Goal: Task Accomplishment & Management: Manage account settings

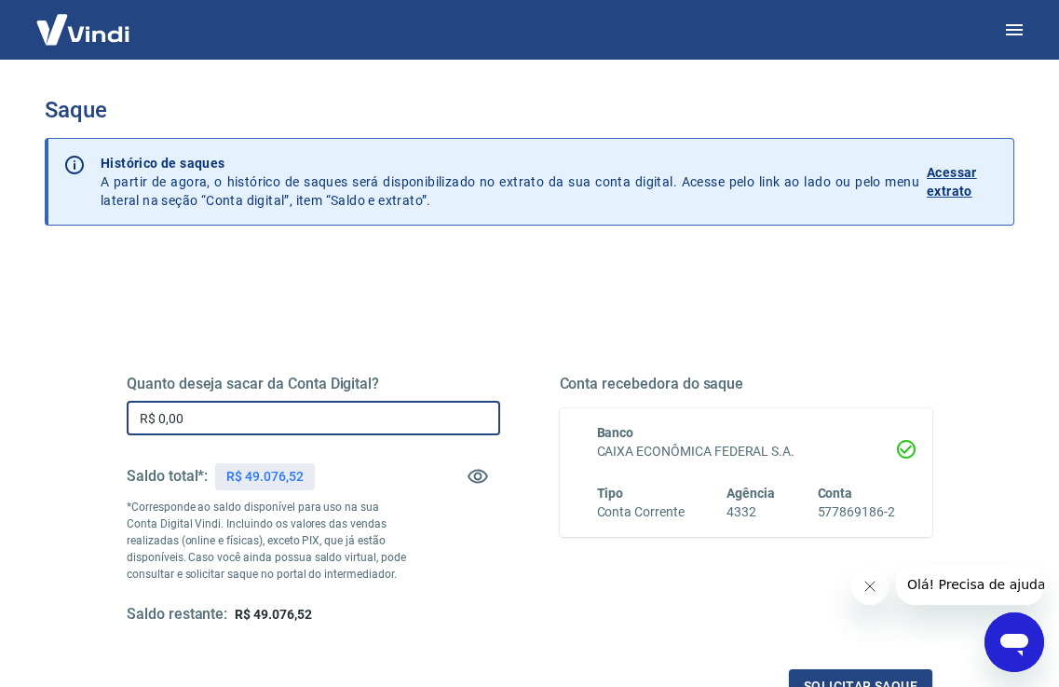
click at [386, 405] on input "R$ 0,00" at bounding box center [314, 418] width 374 height 34
type input "R$ 1.000,00"
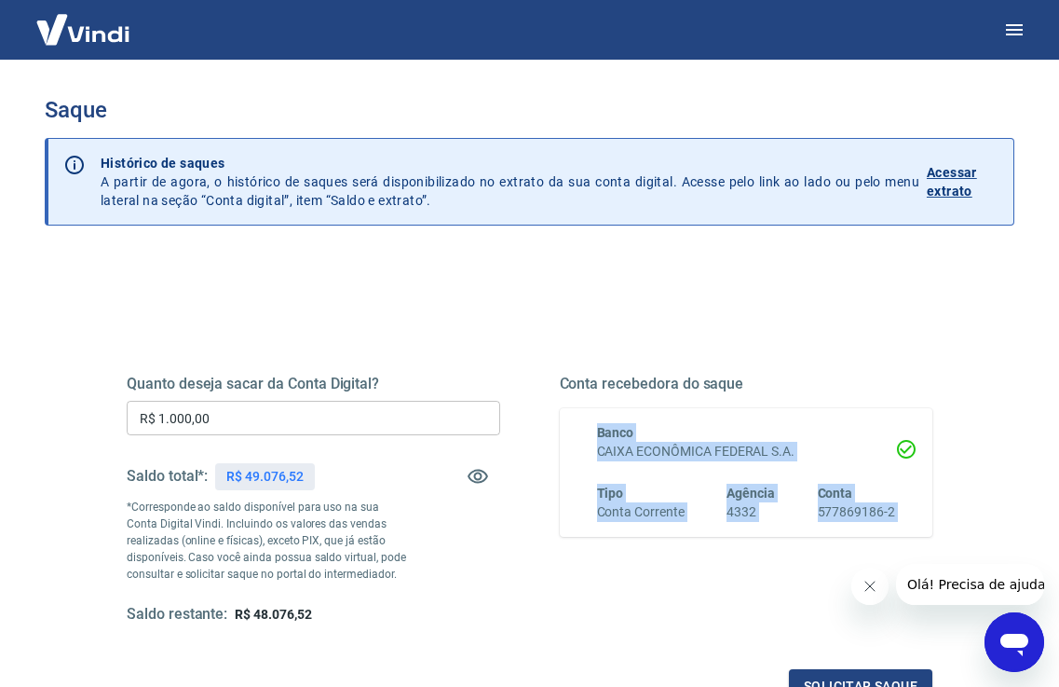
drag, startPoint x: 1057, startPoint y: 298, endPoint x: 1068, endPoint y: 417, distance: 119.7
click at [1059, 417] on html "Saque Histórico de saques A partir de agora, o histórico de saques será disponi…" at bounding box center [529, 343] width 1059 height 687
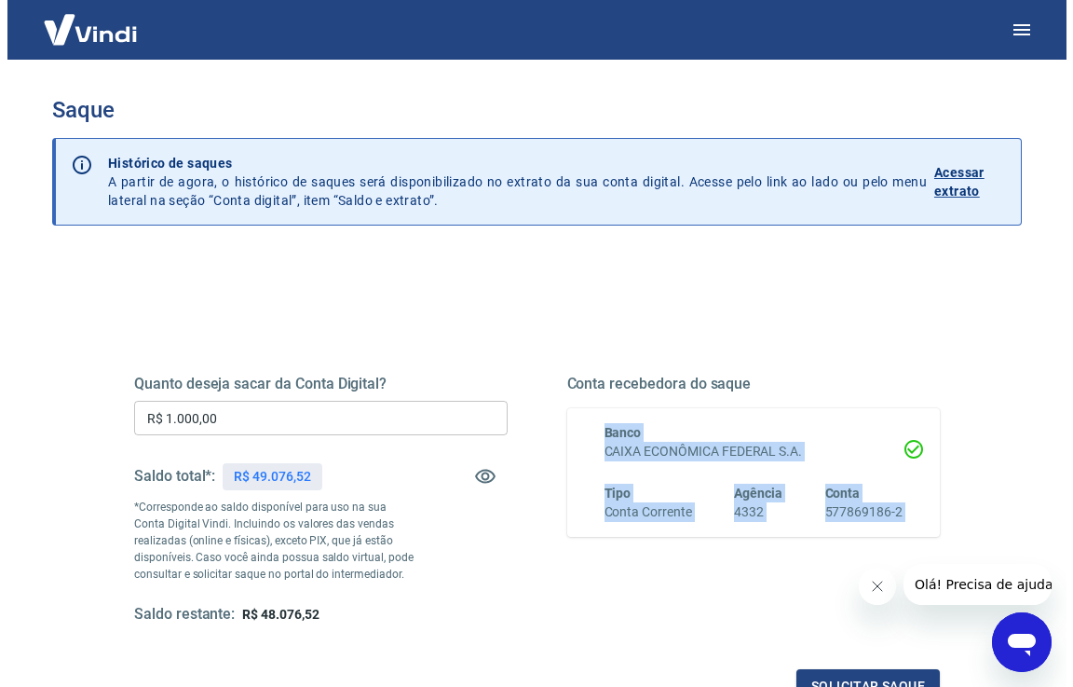
scroll to position [235, 0]
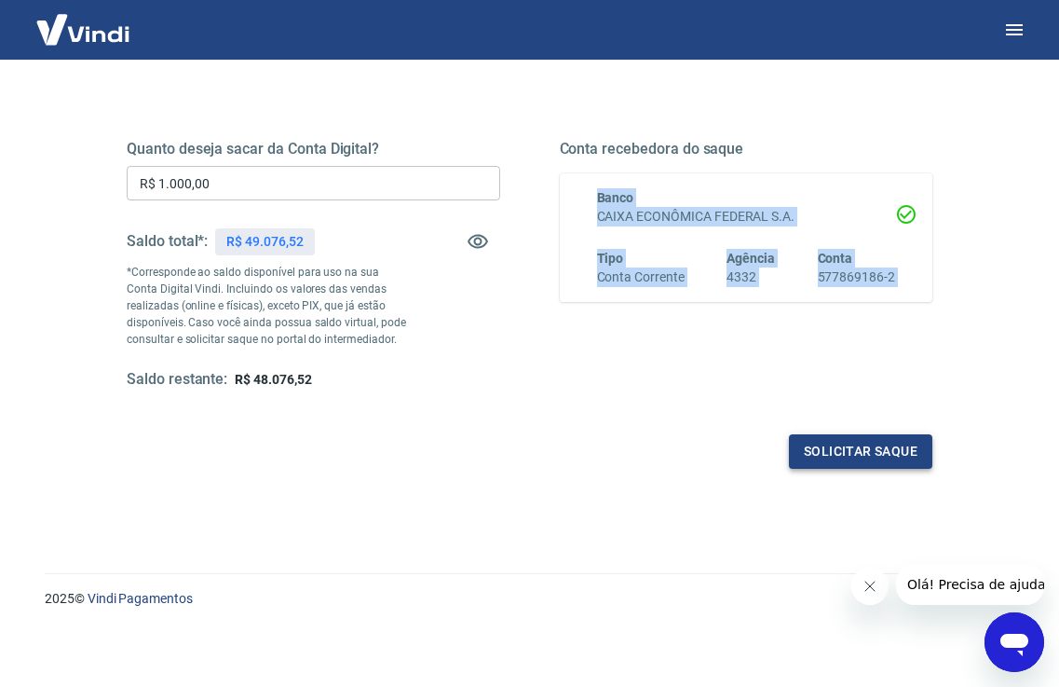
click at [869, 455] on button "Solicitar saque" at bounding box center [860, 451] width 143 height 34
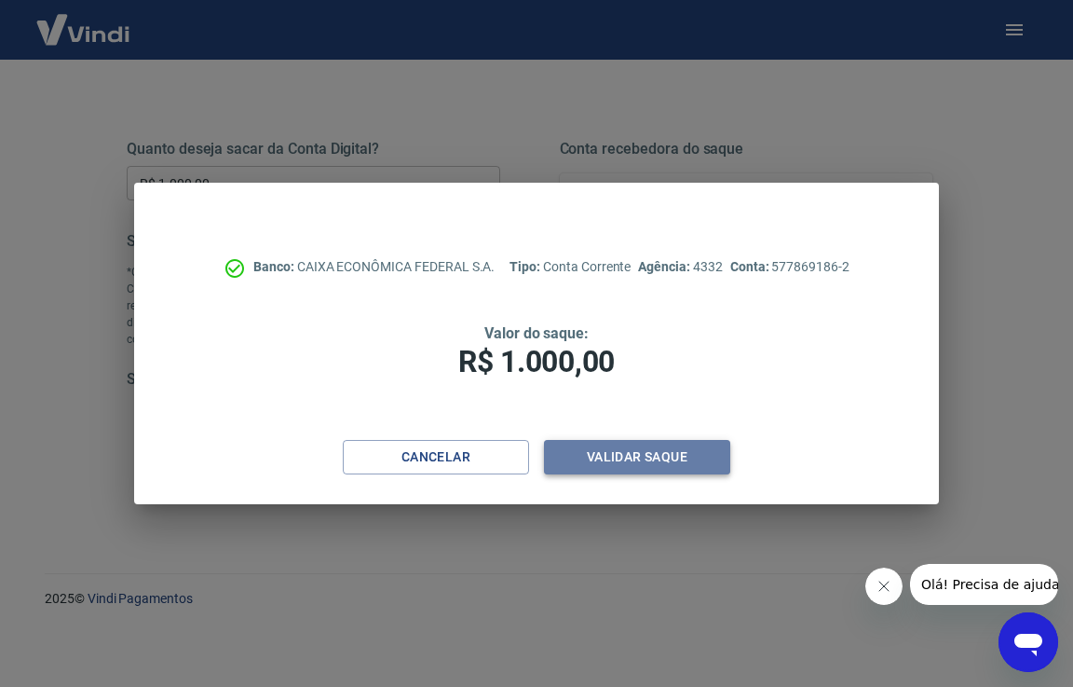
click at [683, 443] on button "Validar saque" at bounding box center [637, 457] width 186 height 34
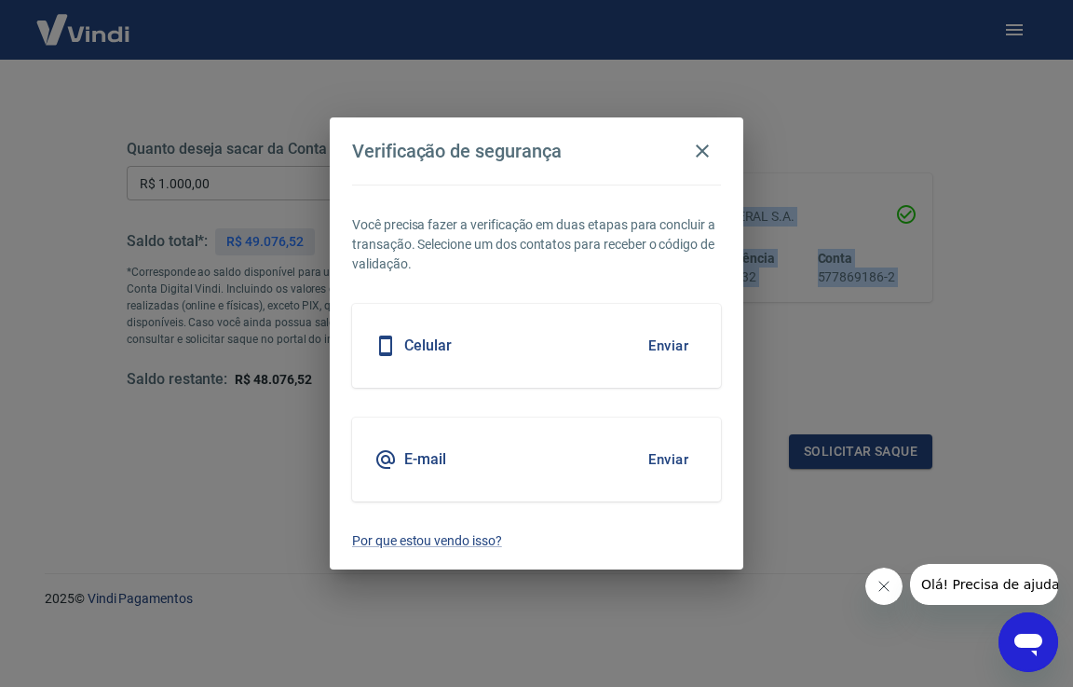
click at [667, 453] on button "Enviar" at bounding box center [668, 459] width 61 height 39
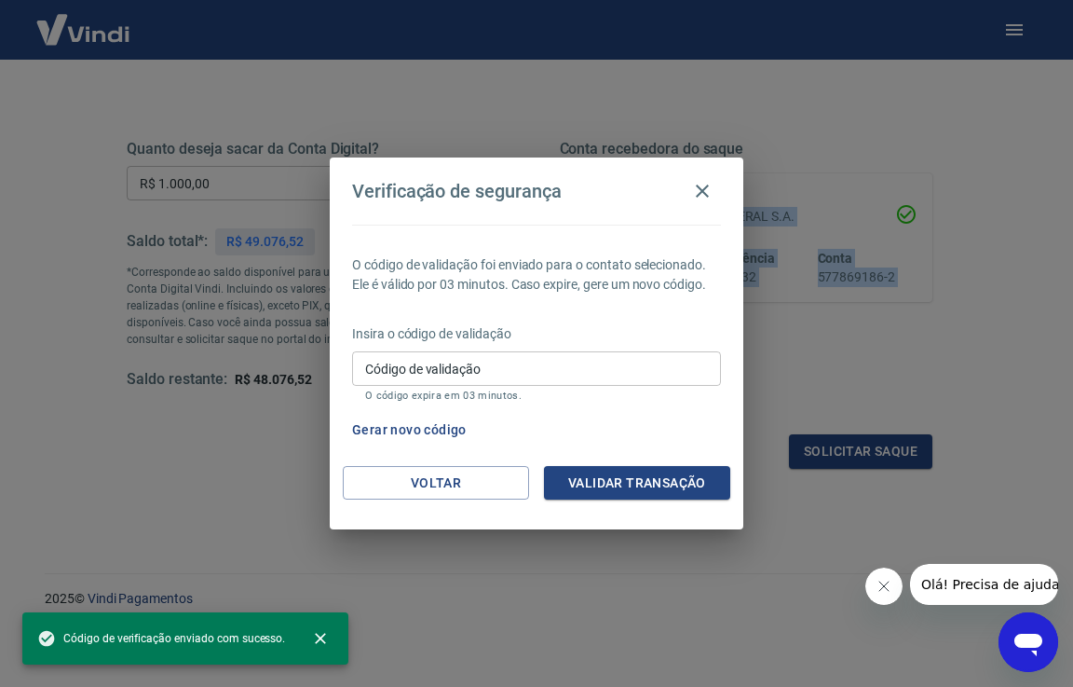
click at [593, 368] on input "Código de validação" at bounding box center [536, 368] width 369 height 34
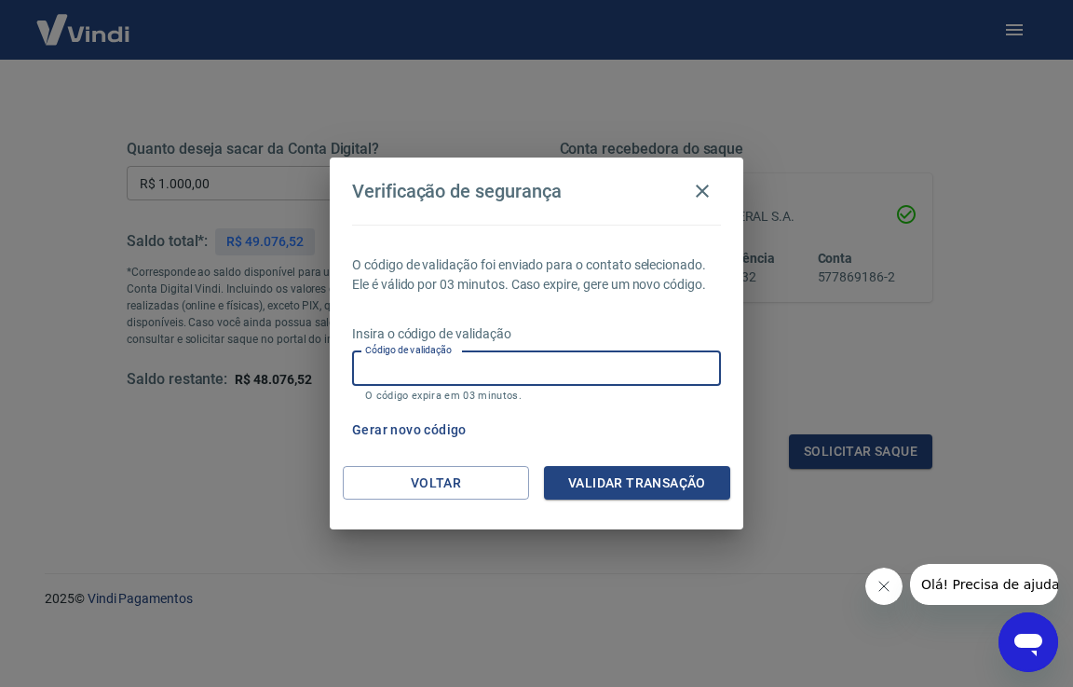
paste input "825417"
type input "825417"
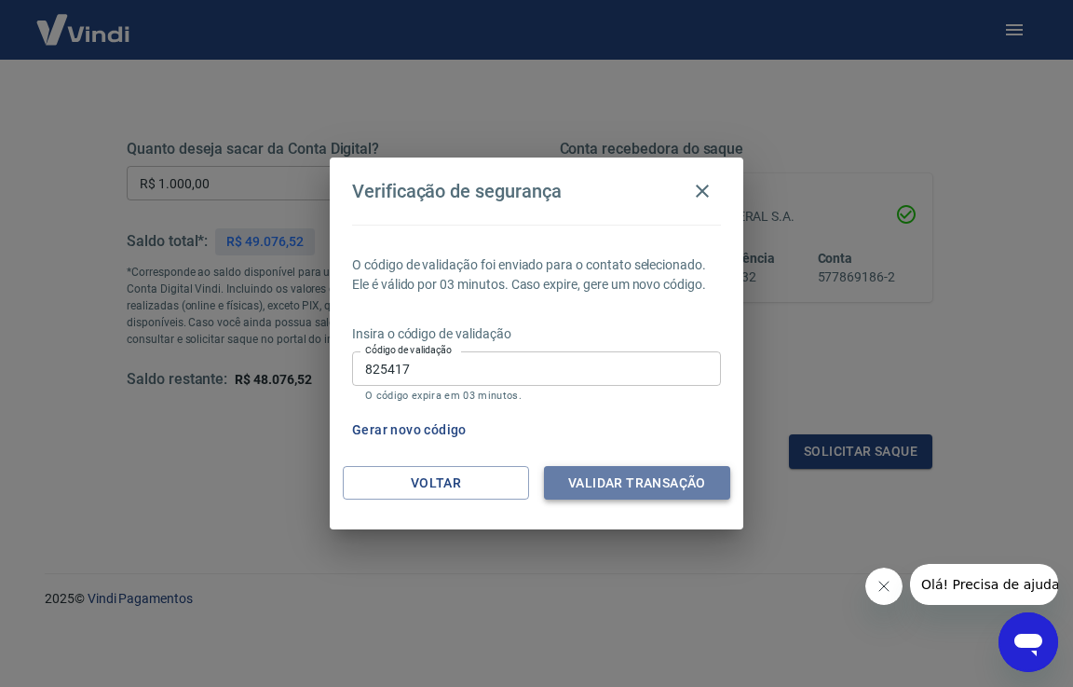
click at [601, 488] on button "Validar transação" at bounding box center [637, 483] width 186 height 34
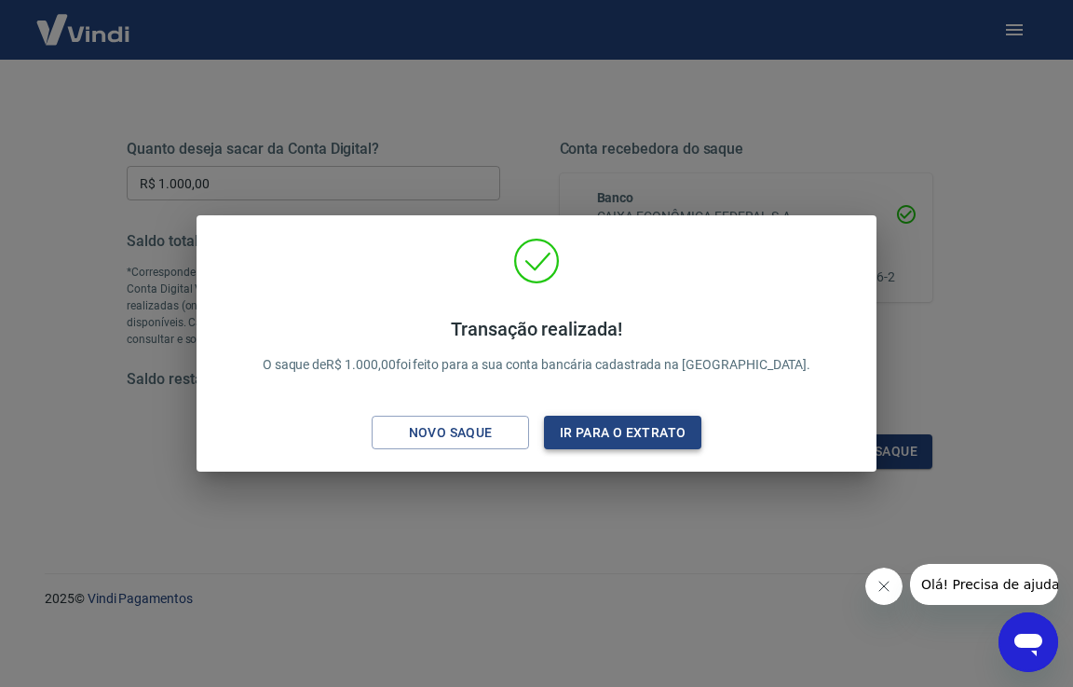
click at [620, 429] on button "Ir para o extrato" at bounding box center [622, 432] width 157 height 34
